Goal: Transaction & Acquisition: Download file/media

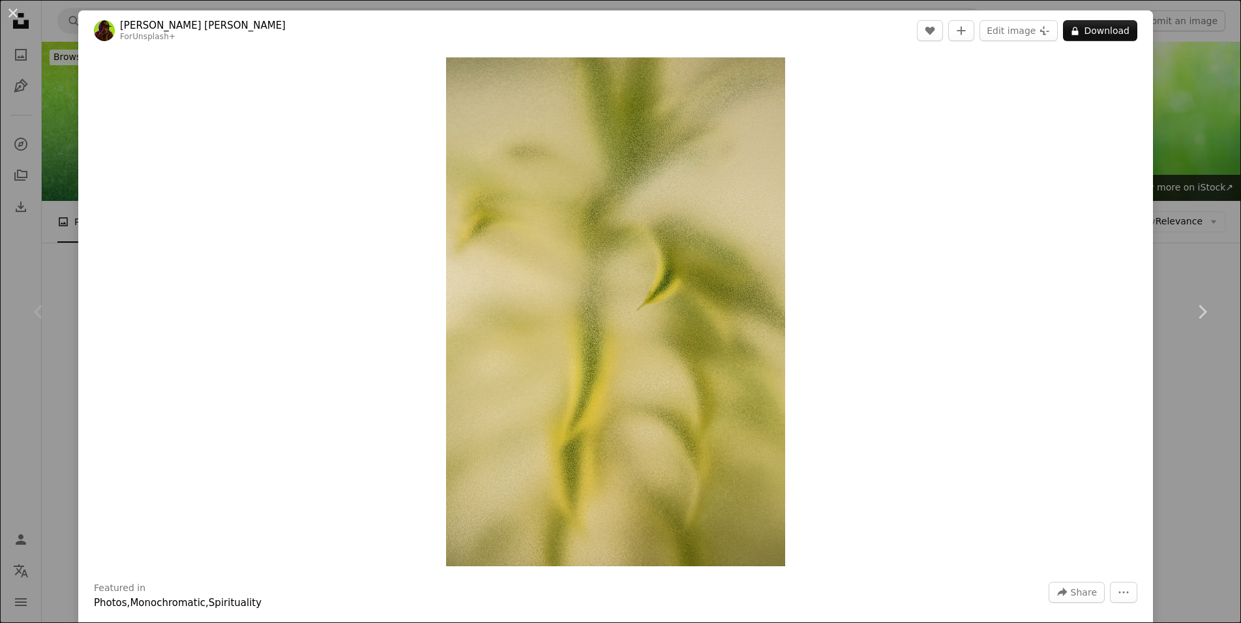
scroll to position [266, 0]
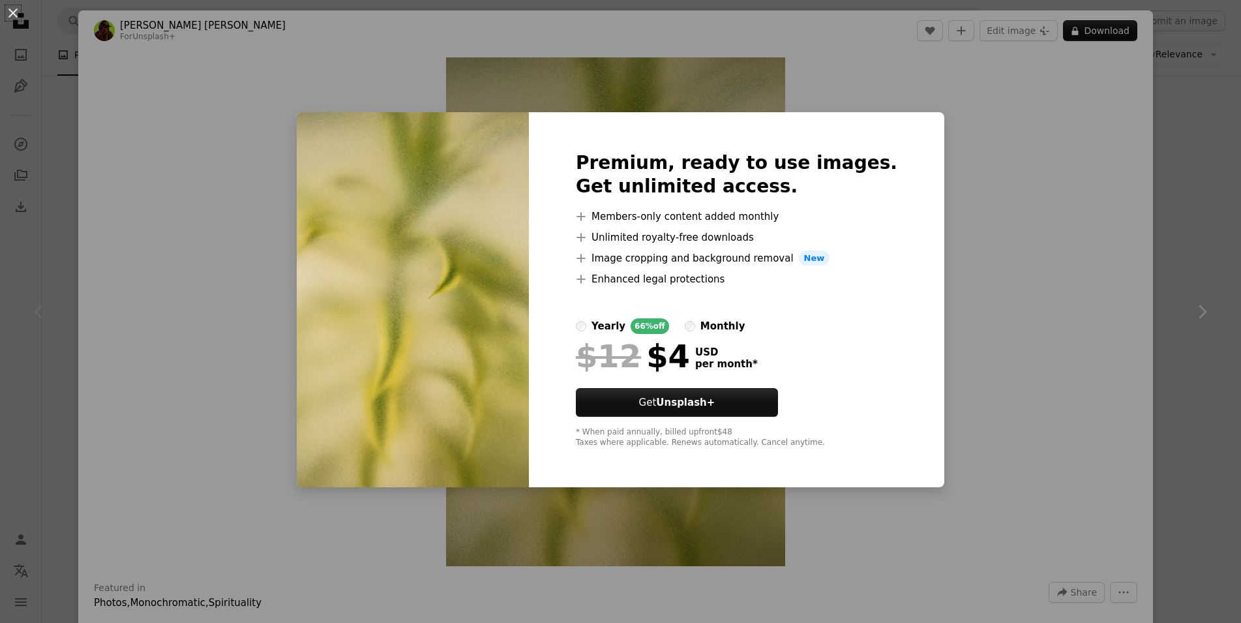
click at [909, 283] on div "Premium, ready to use images. Get unlimited access. A plus sign Members-only co…" at bounding box center [736, 300] width 415 height 376
click at [1049, 259] on div "An X shape Premium, ready to use images. Get unlimited access. A plus sign Memb…" at bounding box center [620, 311] width 1241 height 623
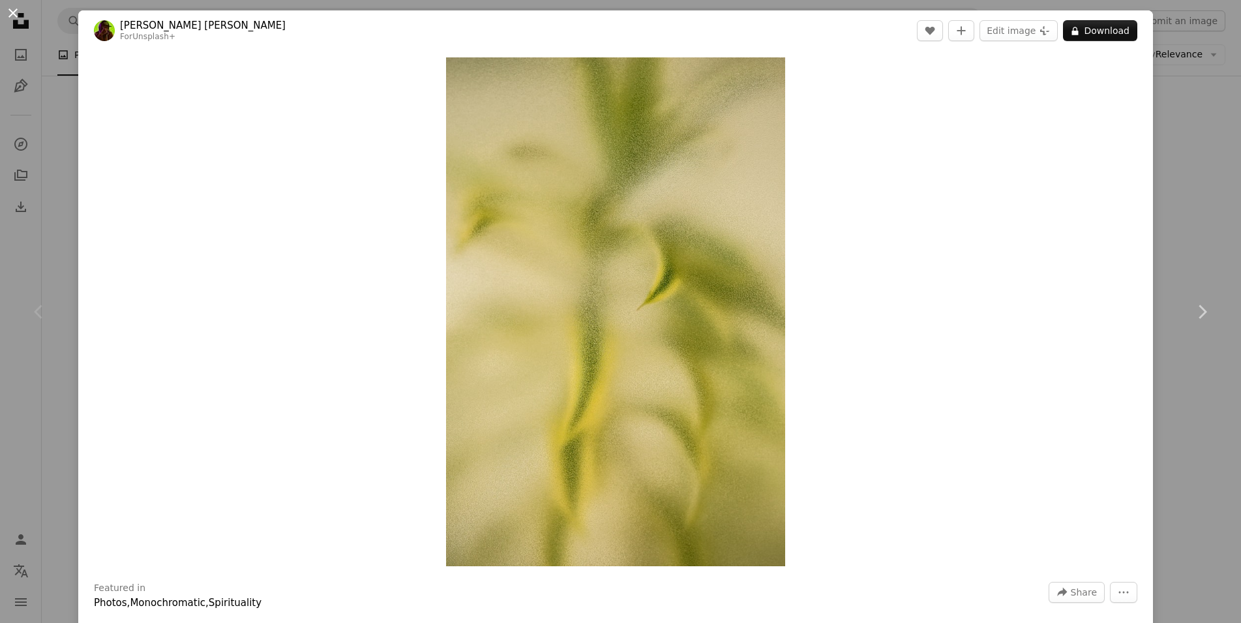
click at [14, 10] on button "An X shape" at bounding box center [13, 13] width 16 height 16
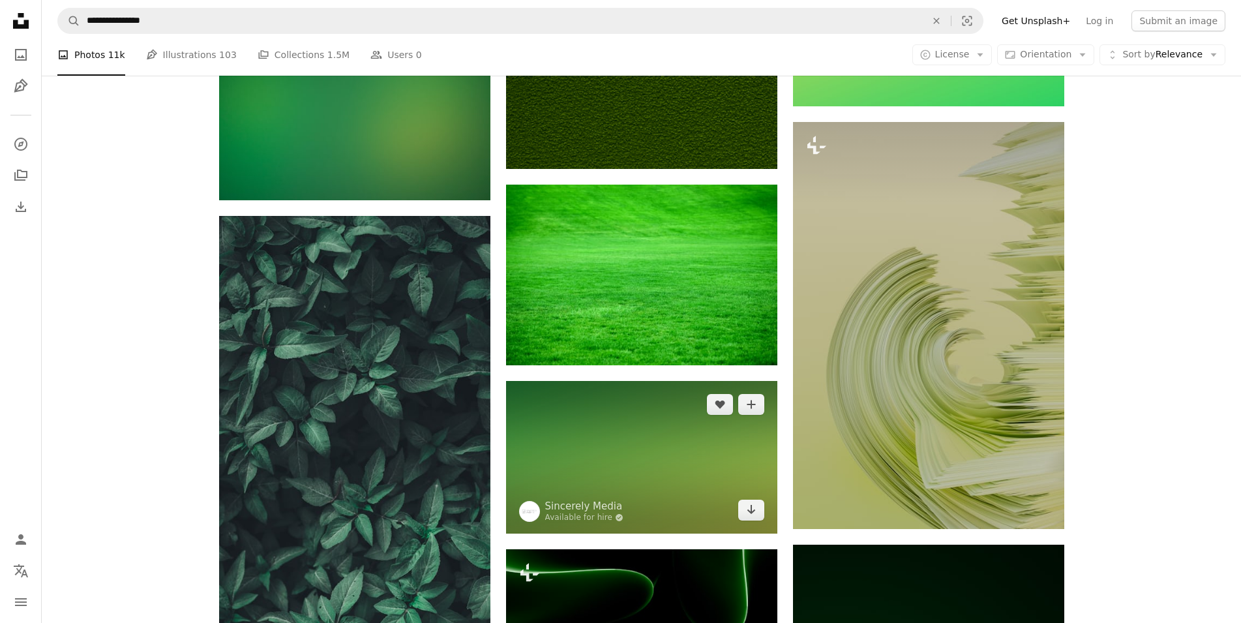
scroll to position [1597, 0]
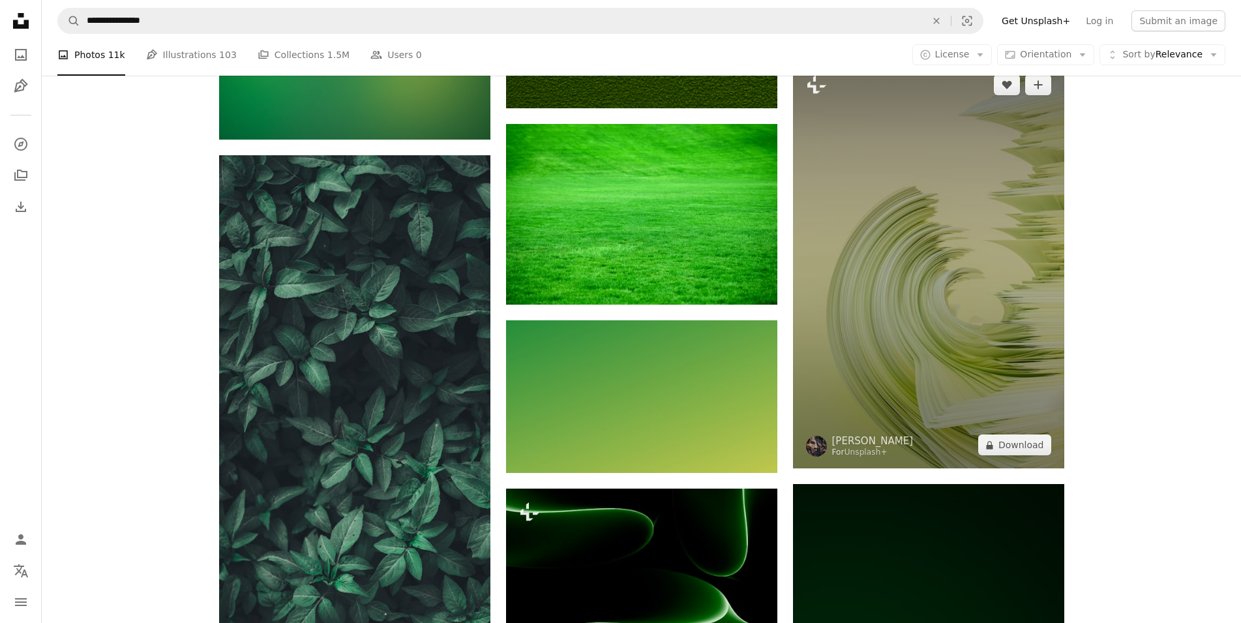
click at [922, 399] on img at bounding box center [928, 264] width 271 height 407
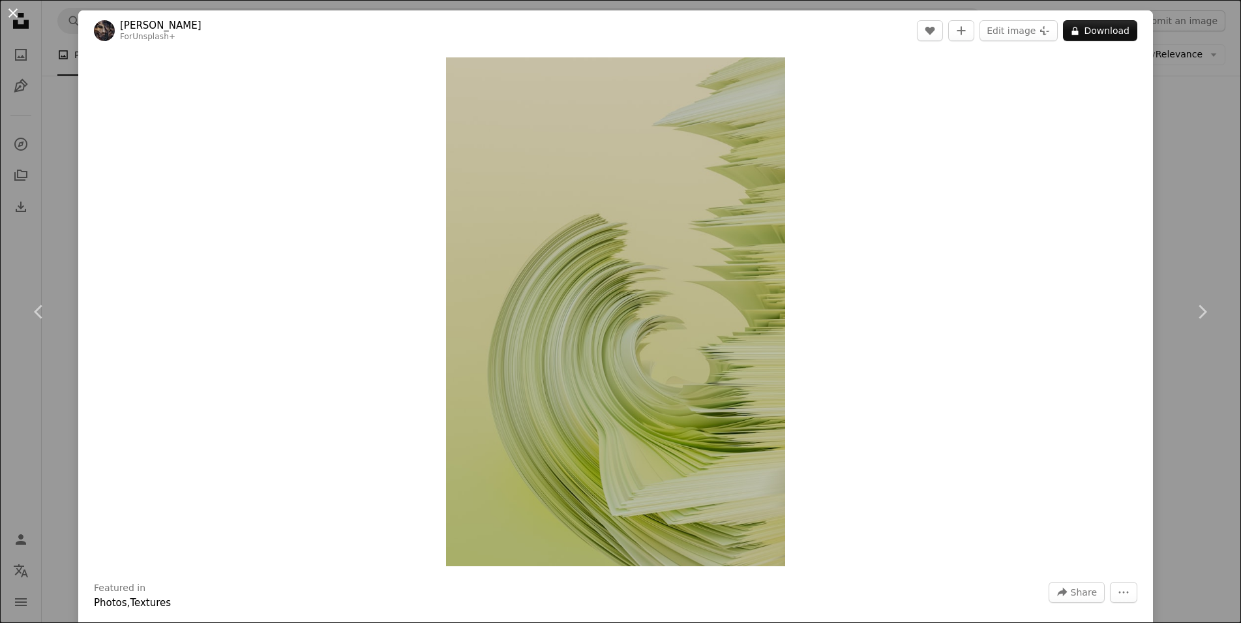
click at [11, 16] on button "An X shape" at bounding box center [13, 13] width 16 height 16
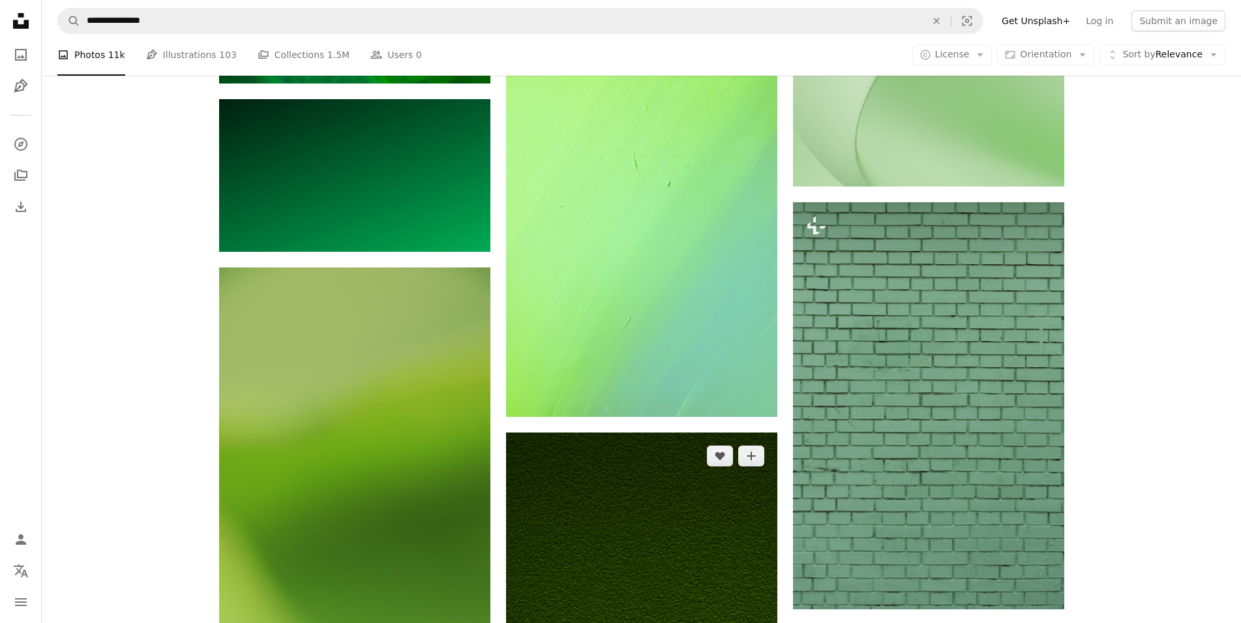
scroll to position [865, 0]
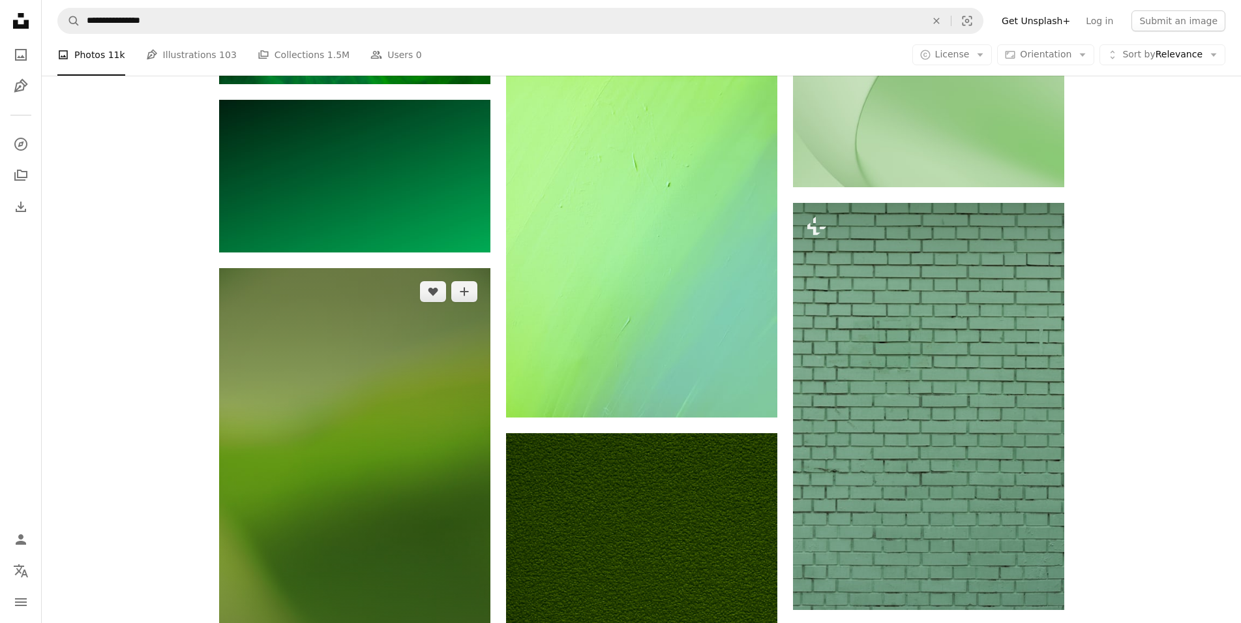
click at [440, 406] on img at bounding box center [354, 471] width 271 height 407
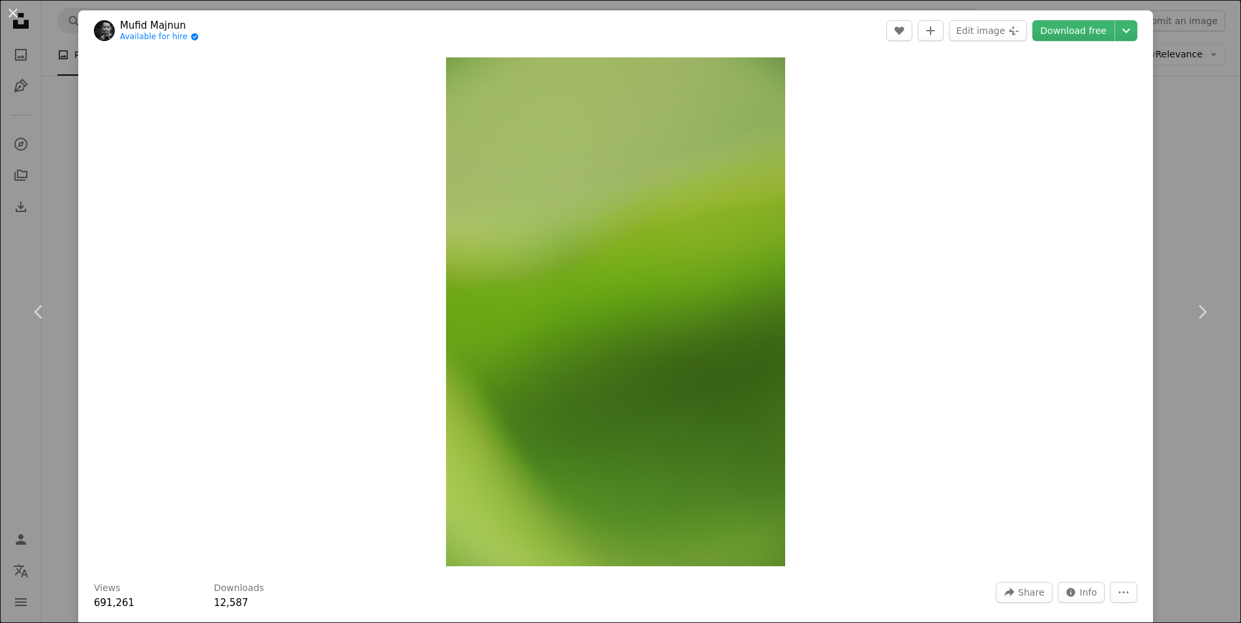
click at [1044, 46] on header "Mufid Majnun Available for hire A checkmark inside of a circle A heart A plus s…" at bounding box center [615, 30] width 1075 height 40
click at [1064, 37] on link "Download free" at bounding box center [1074, 30] width 82 height 21
